Goal: Information Seeking & Learning: Check status

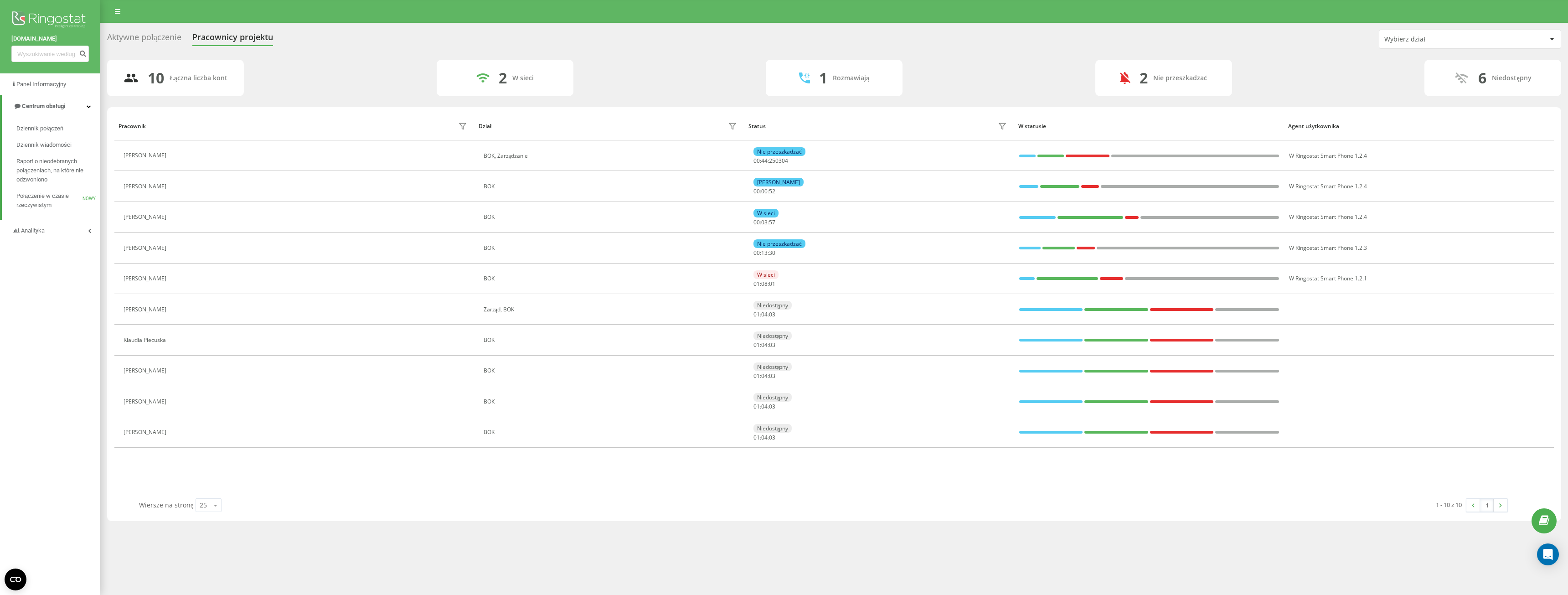
click at [297, 69] on div "10 Łączna liczba kont 2 W sieci 1 Rozmawiają 2 Nie przeszkadzać 6 Niedostępny" at bounding box center [834, 78] width 1454 height 37
click at [142, 33] on font "Aktywne połączenie" at bounding box center [144, 37] width 74 height 11
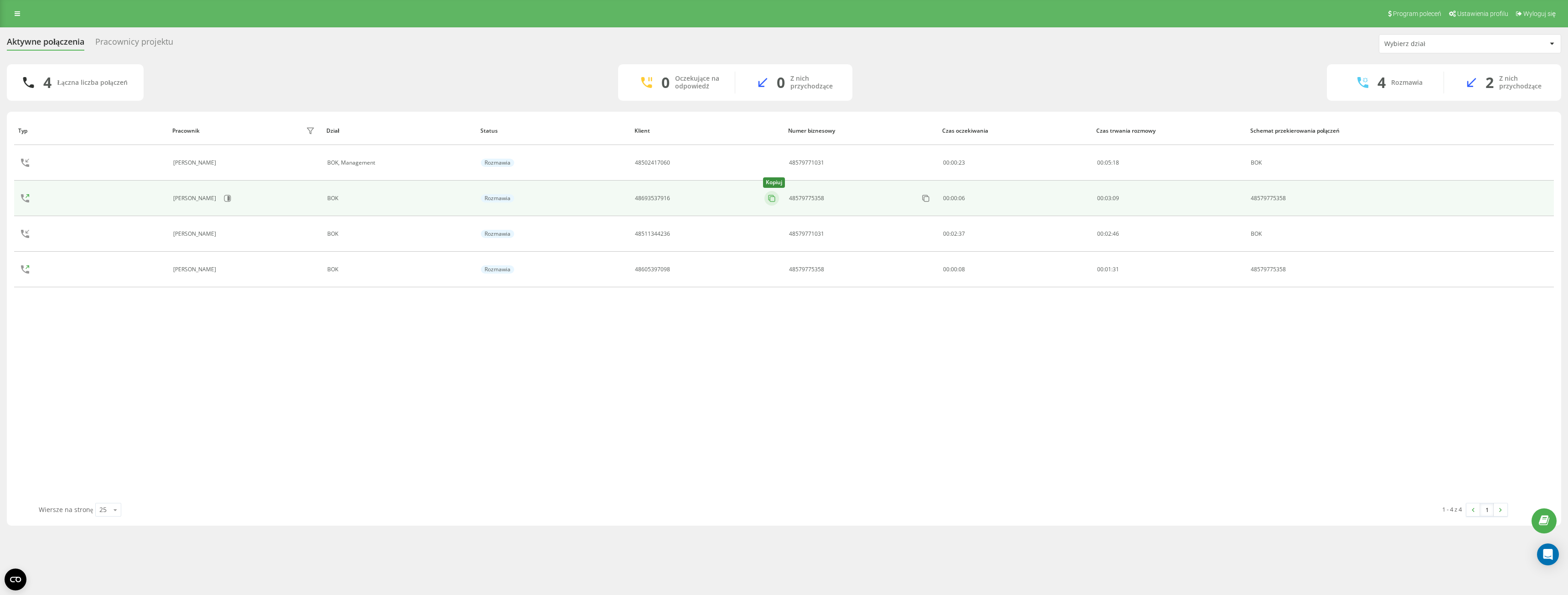
click at [772, 198] on icon at bounding box center [771, 198] width 9 height 9
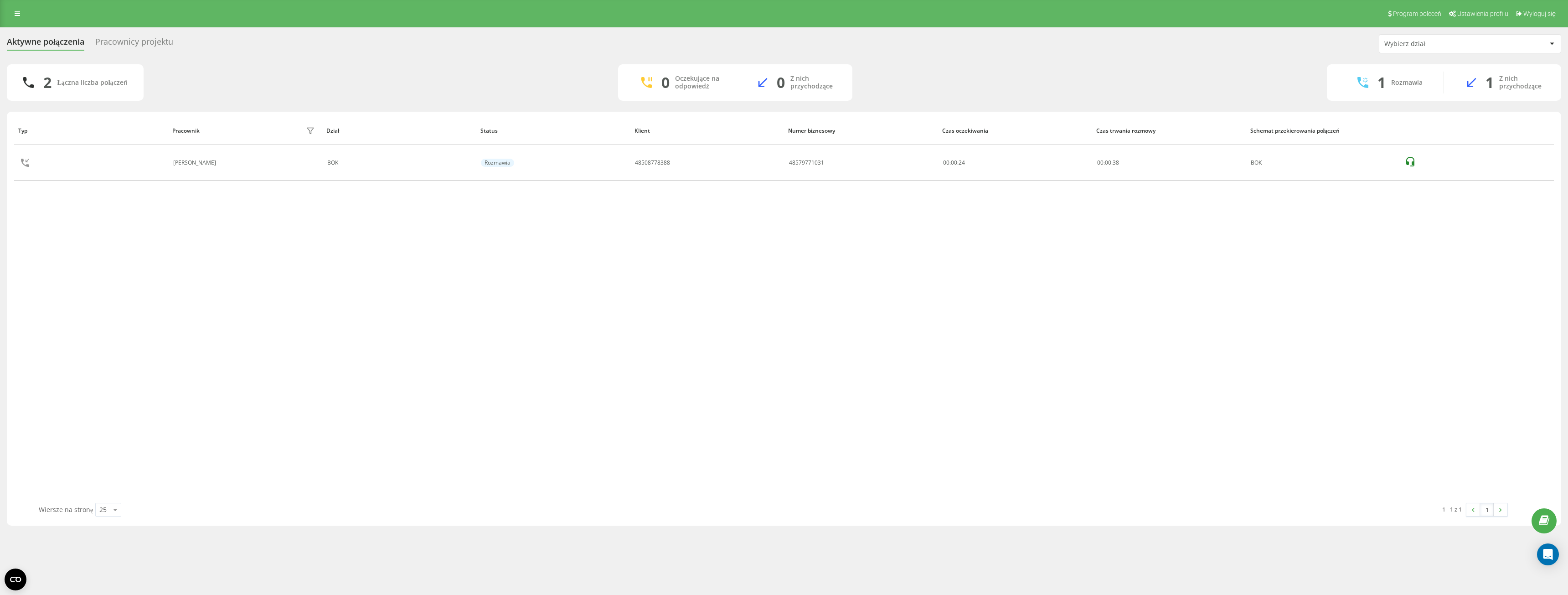
click at [140, 43] on div "Pracownicy projektu" at bounding box center [135, 44] width 78 height 14
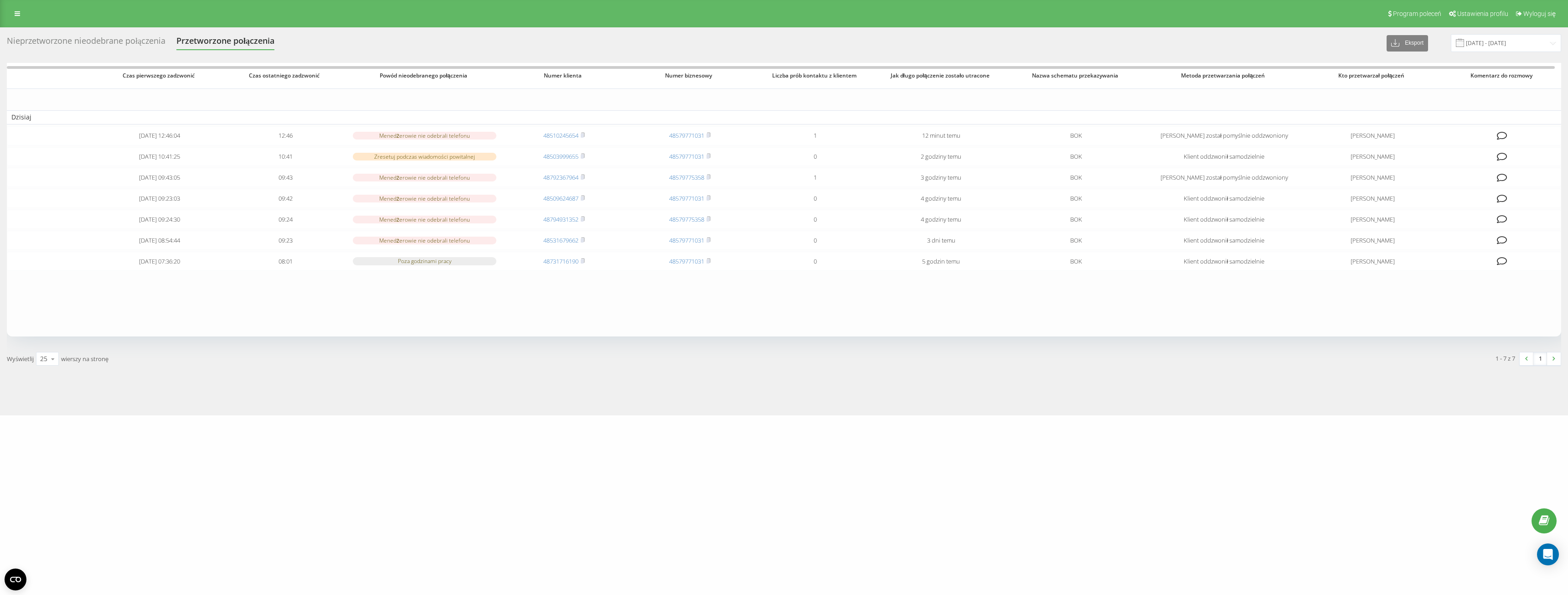
click at [126, 39] on div "Nieprzetworzone nieodebrane połączenia" at bounding box center [86, 43] width 159 height 14
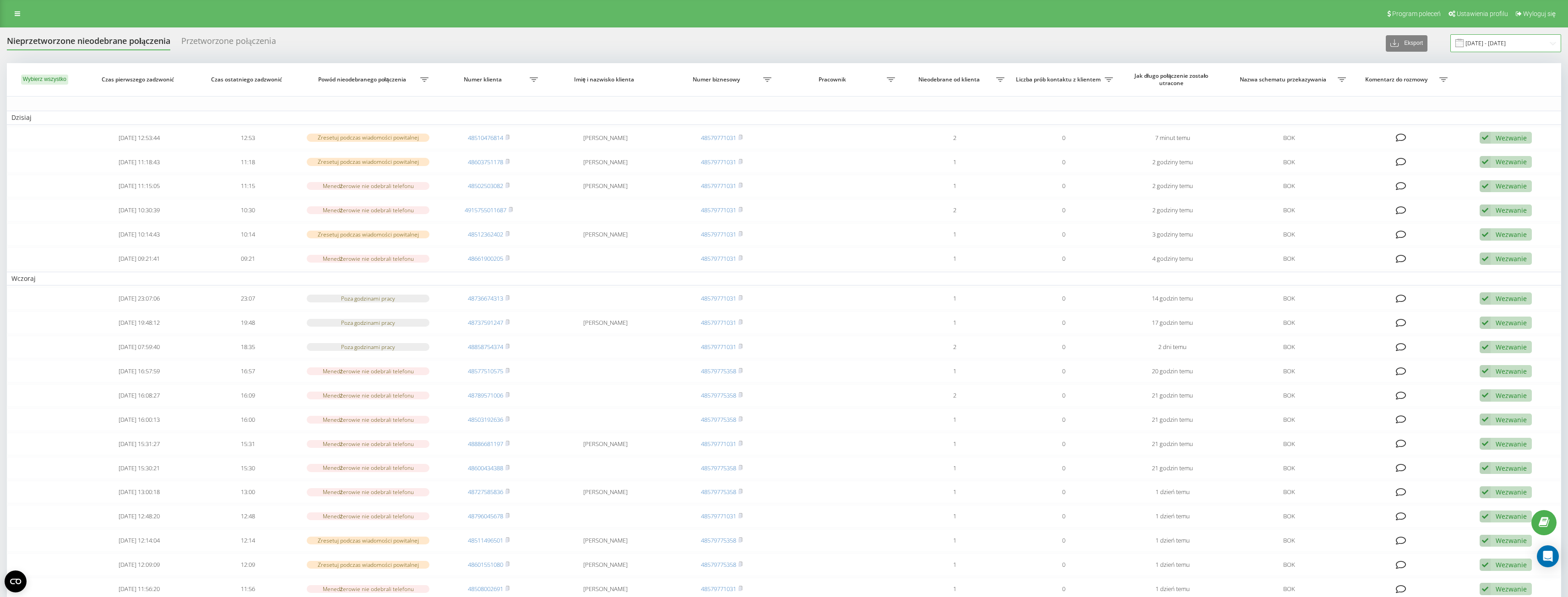
click at [1509, 48] on input "[DATE] - [DATE]" at bounding box center [1505, 43] width 111 height 18
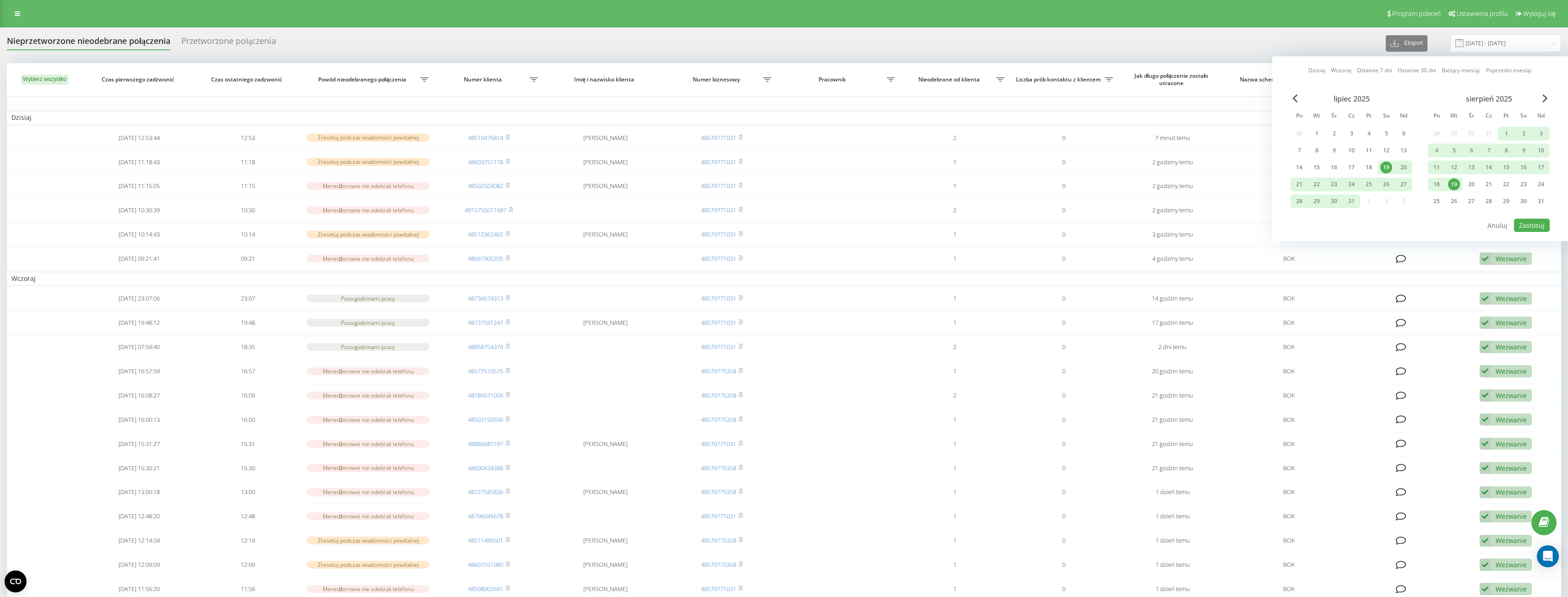
click at [1456, 181] on div "19" at bounding box center [1454, 184] width 12 height 12
click at [1529, 224] on button "Zastosuj" at bounding box center [1531, 225] width 35 height 13
type input "[DATE] - [DATE]"
